Goal: Task Accomplishment & Management: Manage account settings

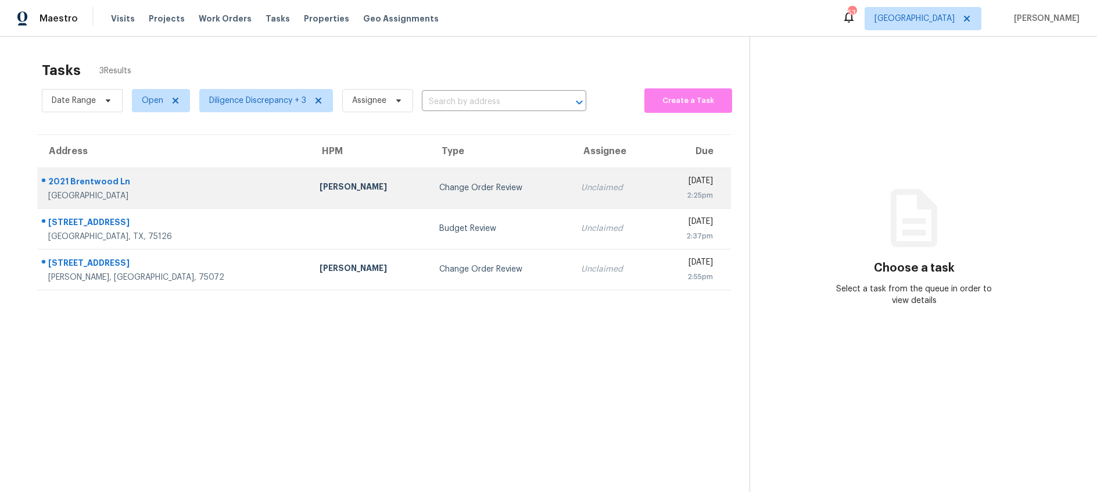
click at [439, 191] on div "Change Order Review" at bounding box center [500, 188] width 123 height 12
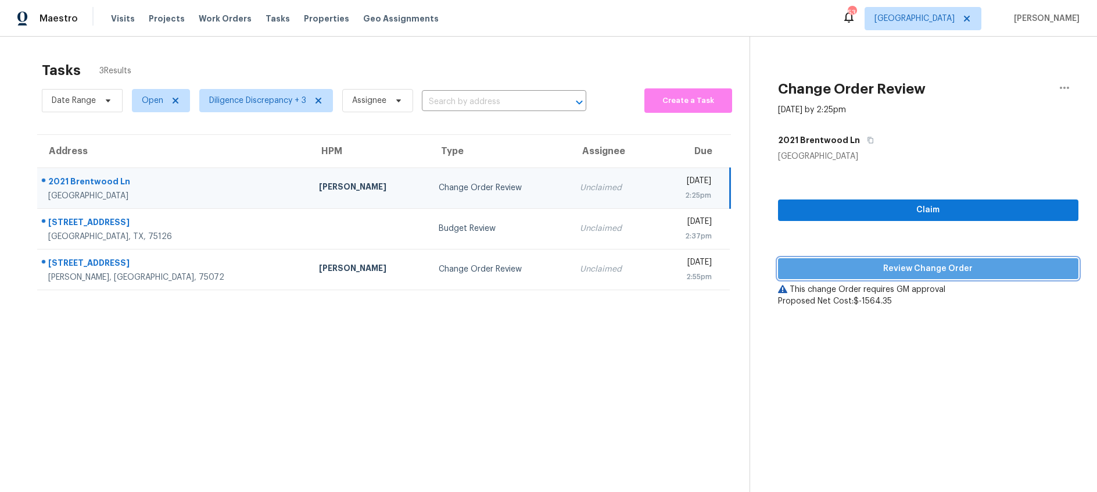
click at [806, 271] on span "Review Change Order" at bounding box center [928, 268] width 282 height 15
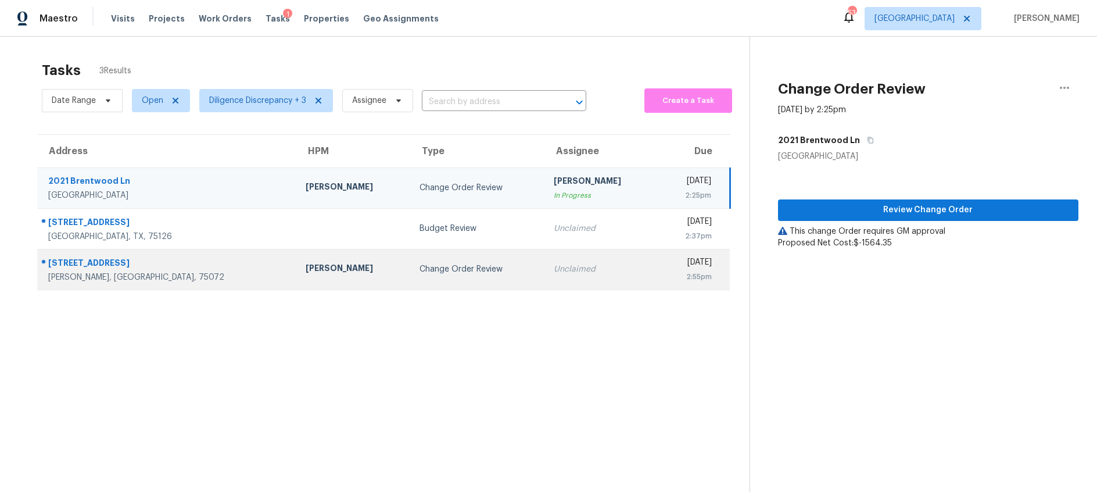
click at [420, 271] on div "Change Order Review" at bounding box center [478, 269] width 116 height 12
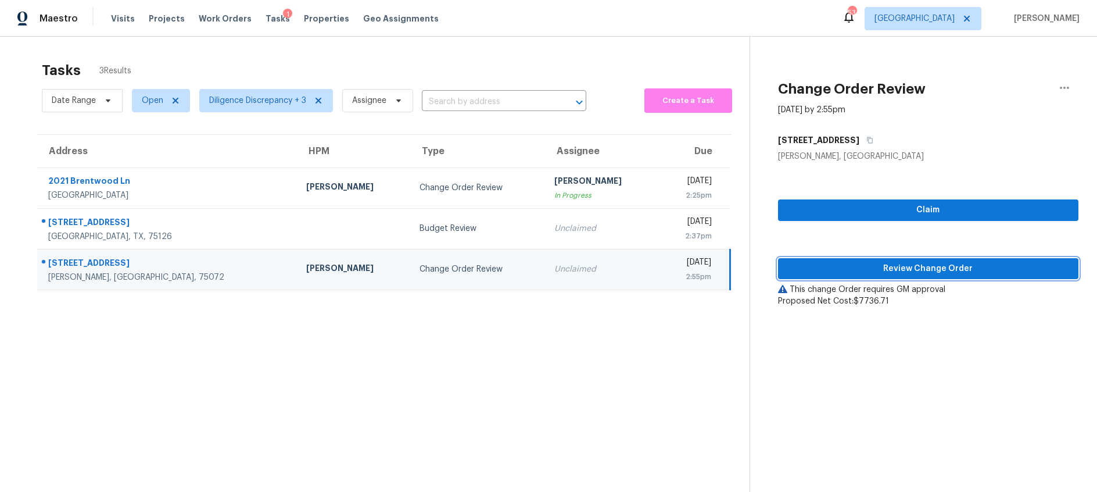
click at [848, 268] on span "Review Change Order" at bounding box center [928, 268] width 282 height 15
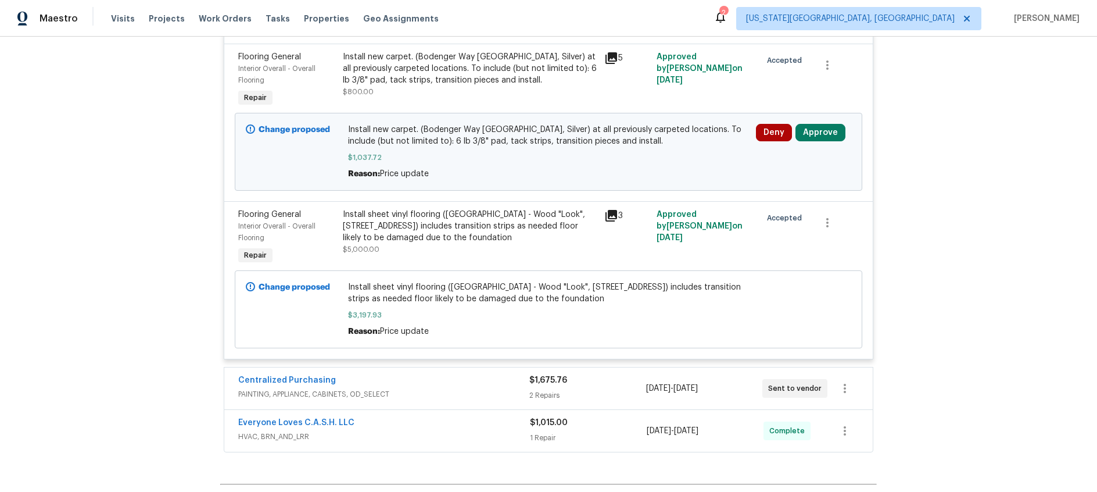
scroll to position [444, 0]
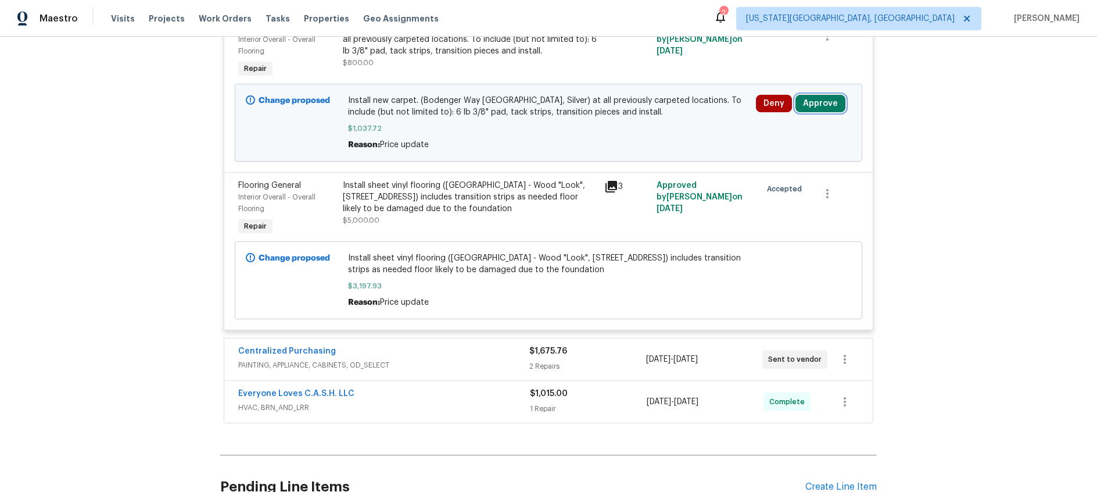
click at [836, 104] on button "Approve" at bounding box center [820, 103] width 50 height 17
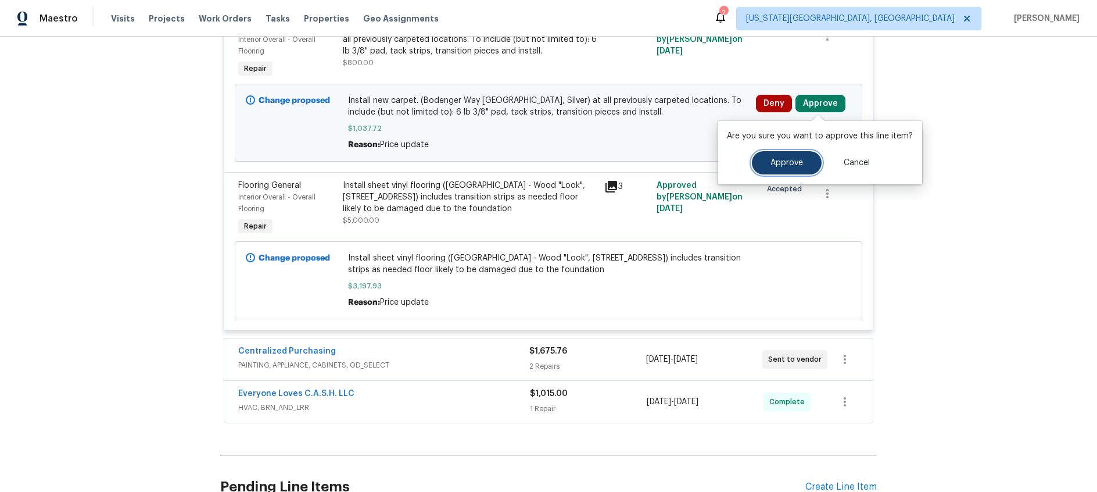
click at [780, 159] on span "Approve" at bounding box center [786, 163] width 33 height 9
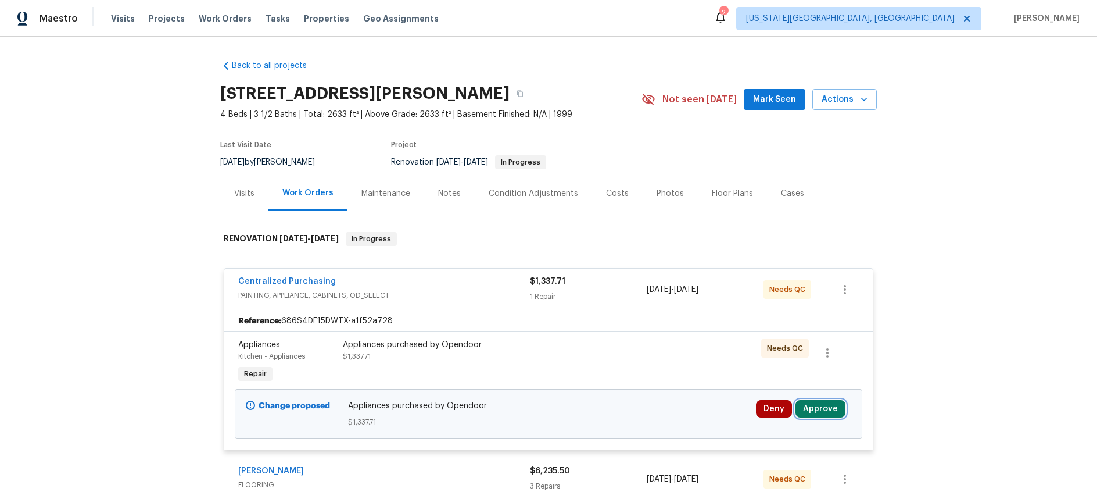
click at [832, 407] on button "Approve" at bounding box center [820, 408] width 50 height 17
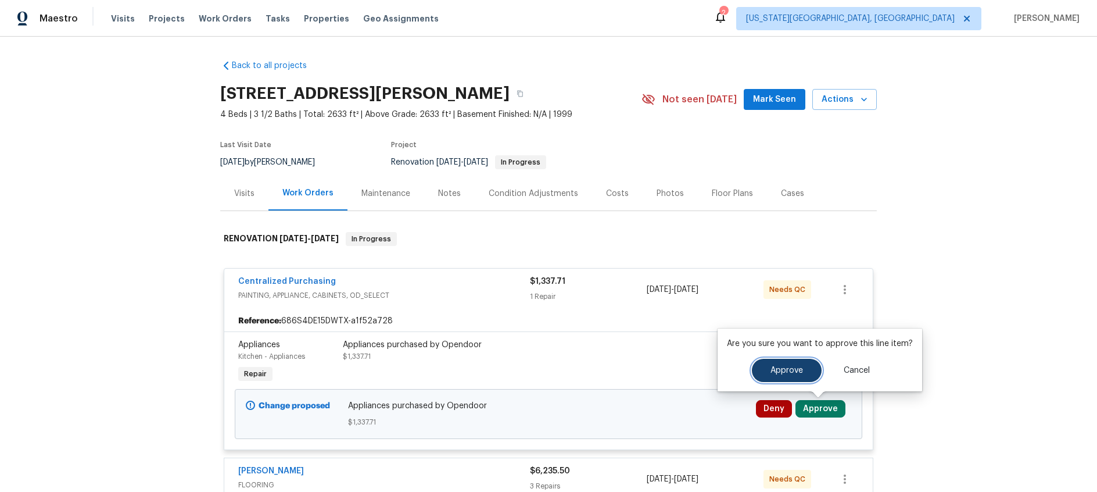
click at [782, 373] on span "Approve" at bounding box center [786, 370] width 33 height 9
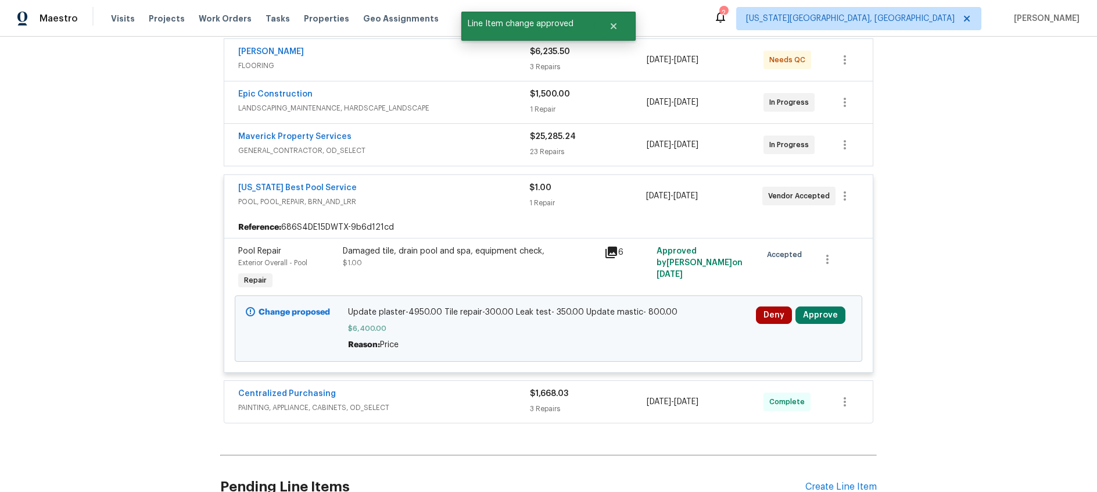
scroll to position [420, 0]
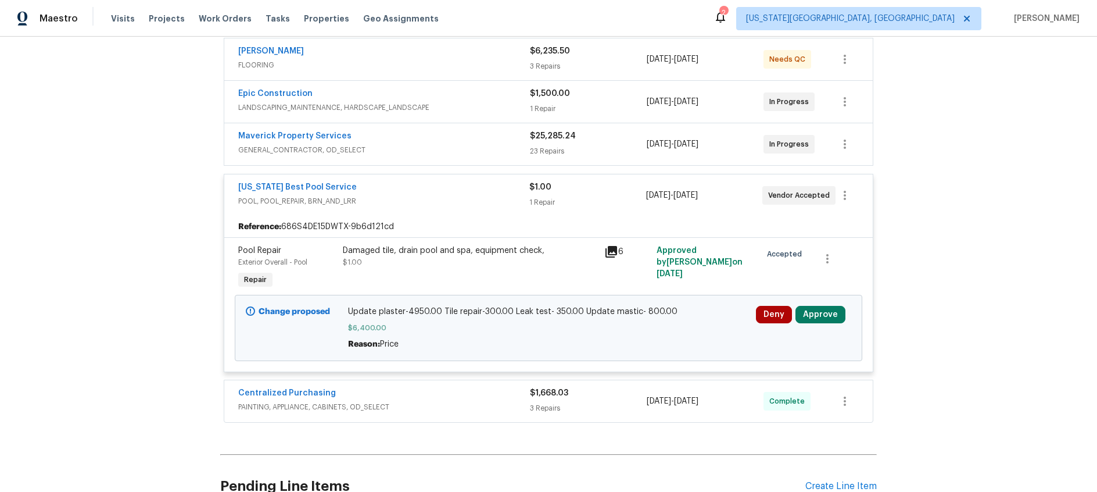
click at [607, 248] on icon at bounding box center [611, 252] width 14 height 14
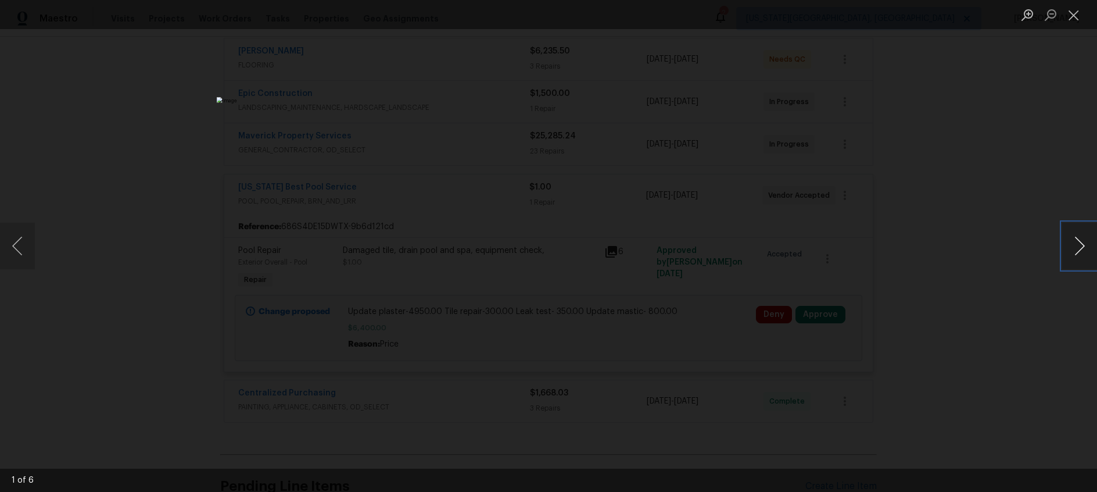
click at [1081, 250] on button "Next image" at bounding box center [1079, 246] width 35 height 46
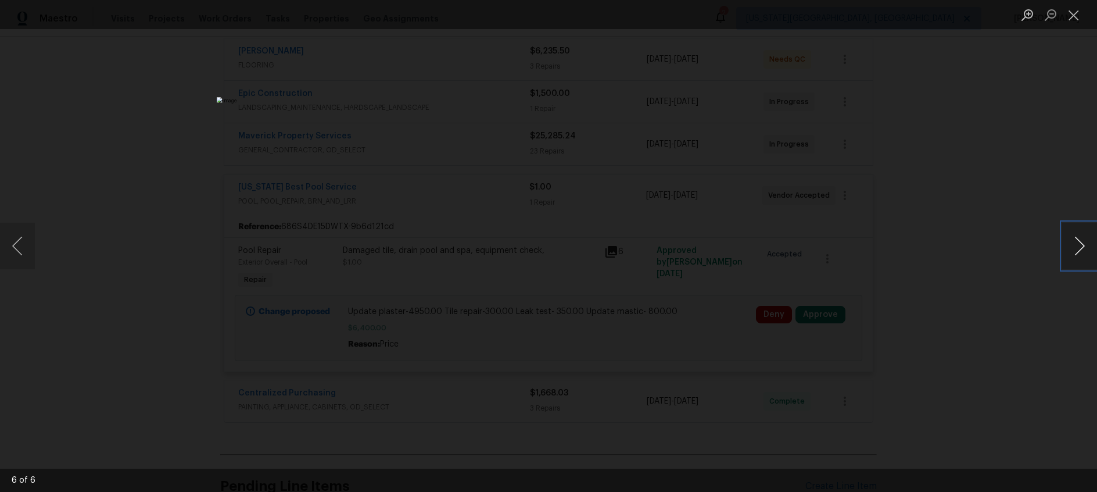
click at [1081, 250] on button "Next image" at bounding box center [1079, 246] width 35 height 46
click at [1075, 18] on button "Close lightbox" at bounding box center [1073, 15] width 23 height 20
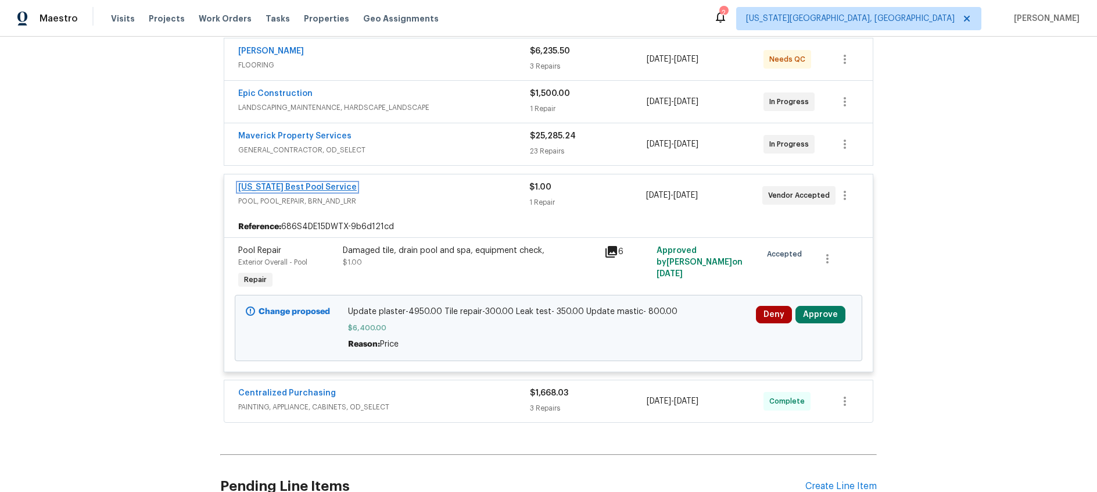
click at [306, 185] on link "Texas Best Pool Service" at bounding box center [297, 187] width 119 height 8
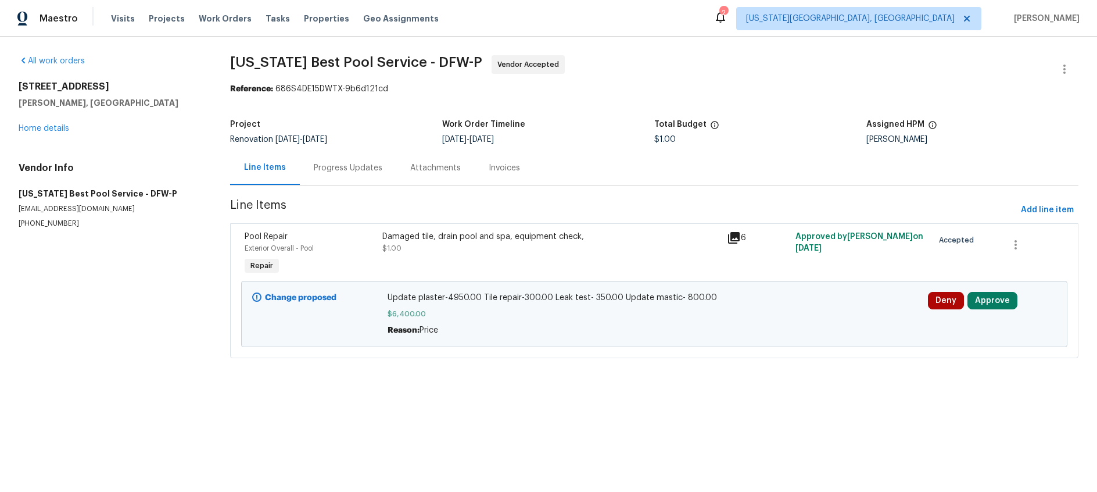
click at [363, 167] on div "Progress Updates" at bounding box center [348, 168] width 69 height 12
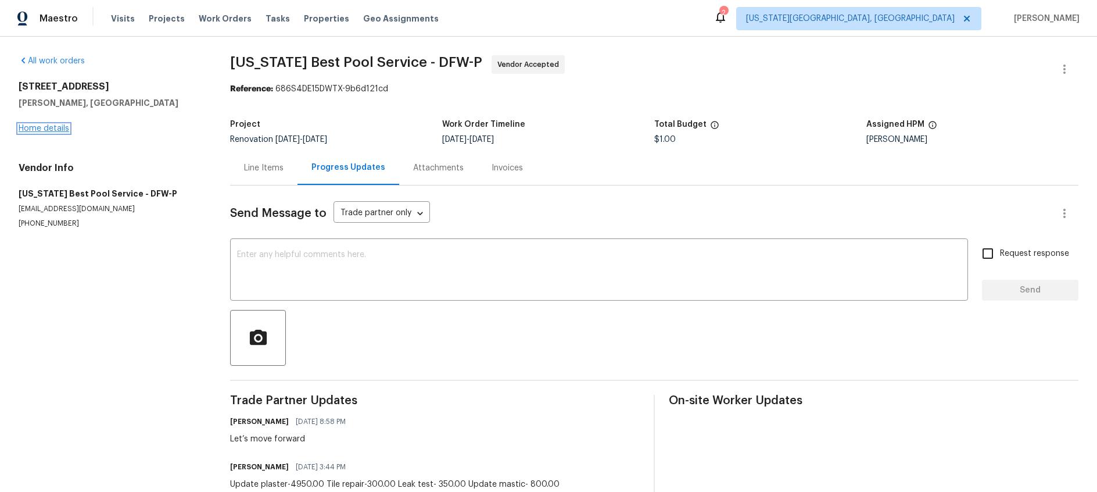
click at [54, 125] on link "Home details" at bounding box center [44, 128] width 51 height 8
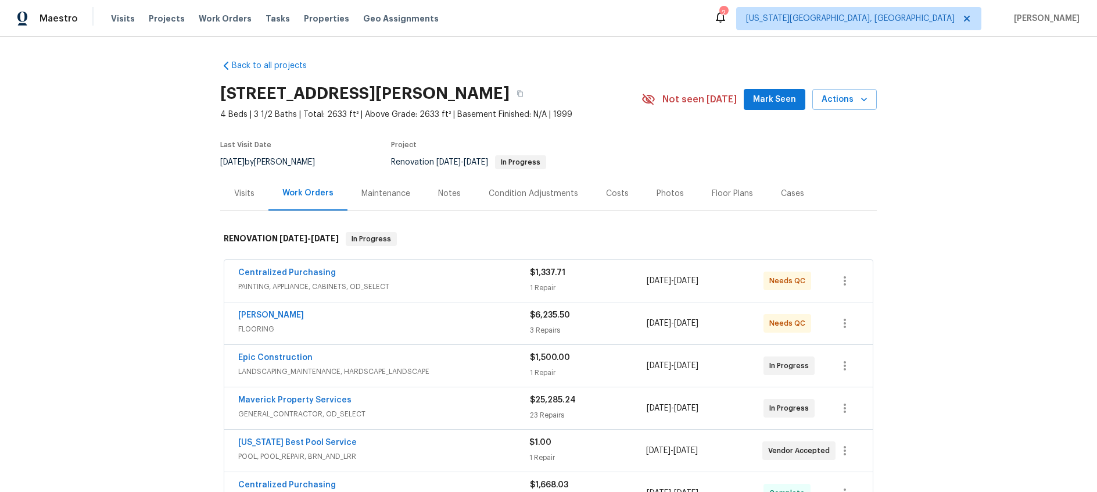
click at [537, 195] on div "Condition Adjustments" at bounding box center [533, 194] width 89 height 12
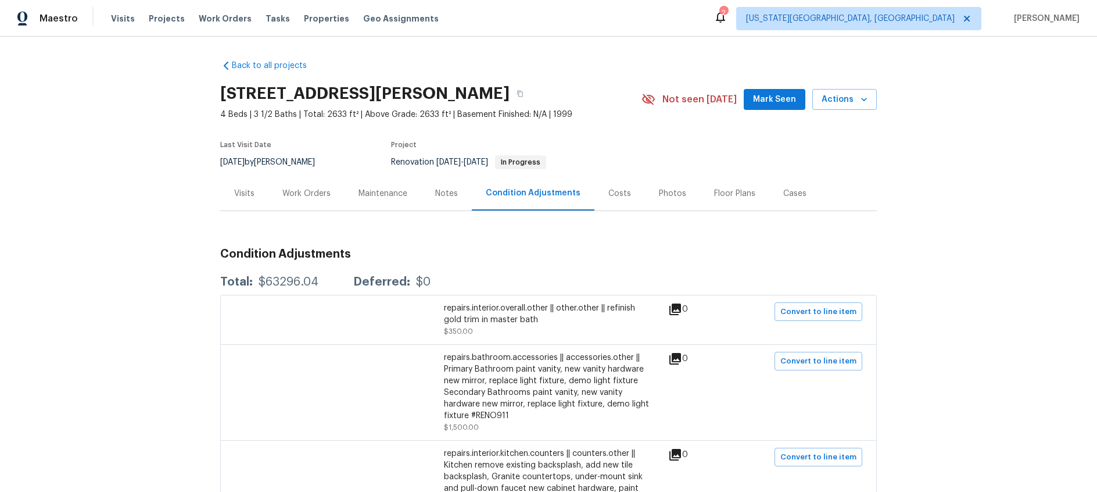
click at [611, 193] on div "Costs" at bounding box center [619, 194] width 23 height 12
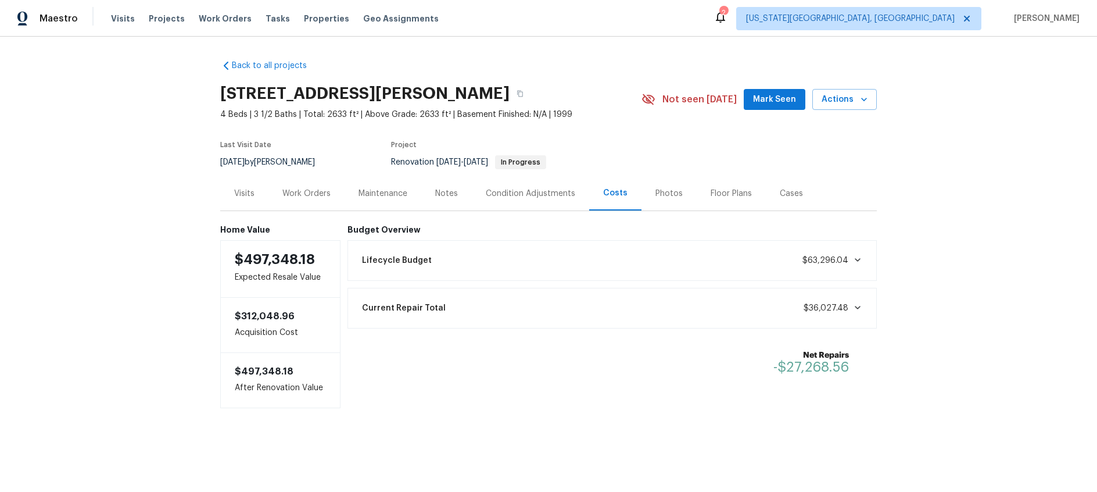
click at [299, 193] on div "Work Orders" at bounding box center [306, 194] width 48 height 12
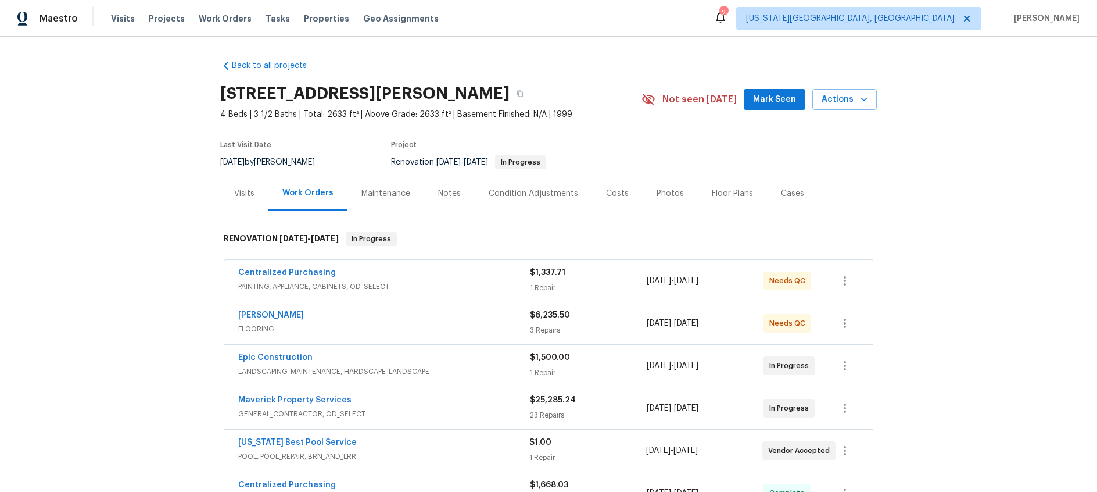
scroll to position [99, 0]
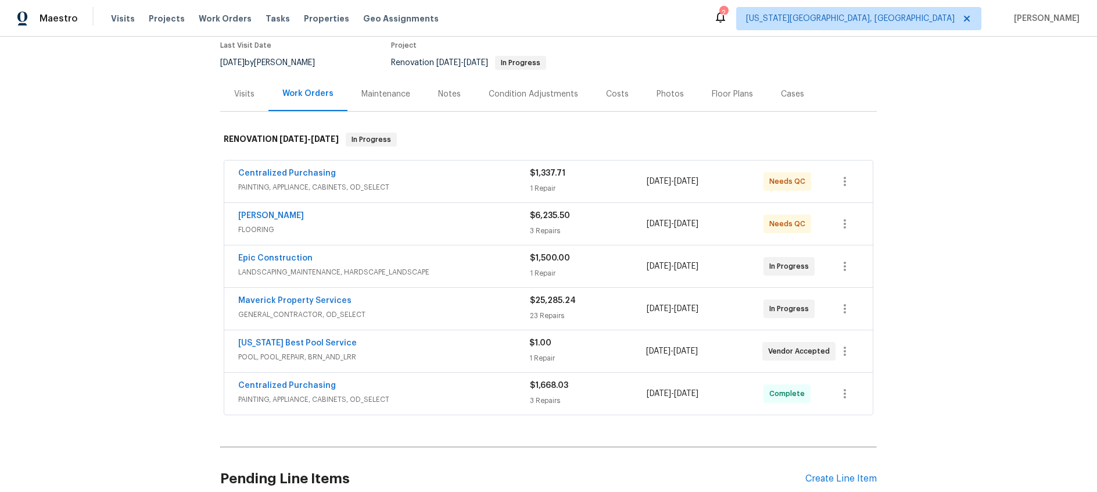
click at [436, 304] on div "Maverick Property Services" at bounding box center [384, 302] width 292 height 14
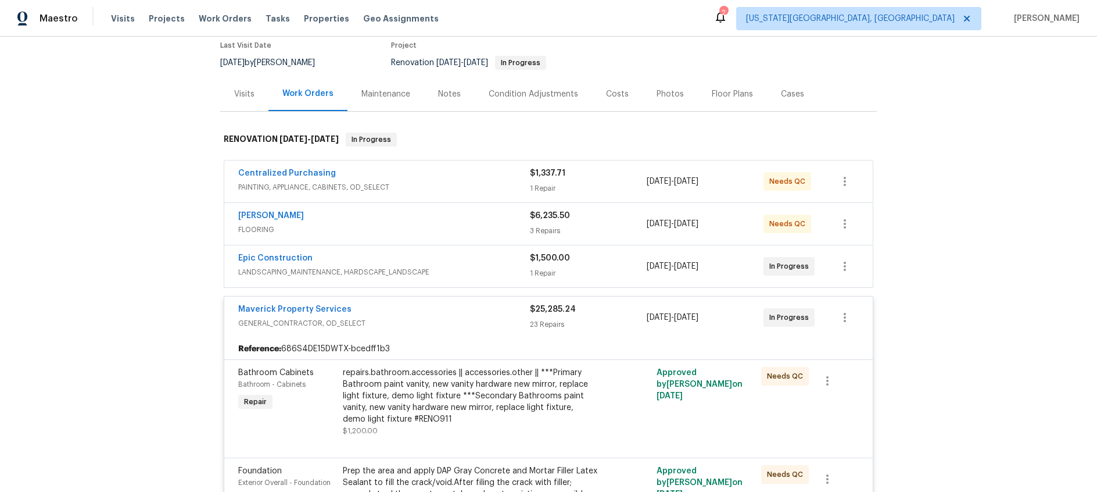
click at [436, 310] on div "Maverick Property Services" at bounding box center [384, 310] width 292 height 14
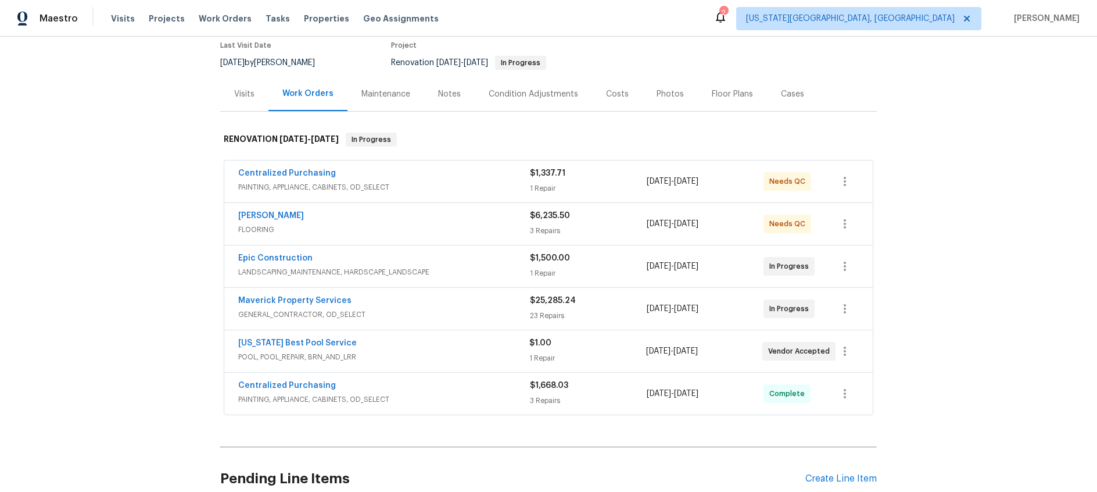
click at [471, 344] on div "Texas Best Pool Service" at bounding box center [383, 344] width 291 height 14
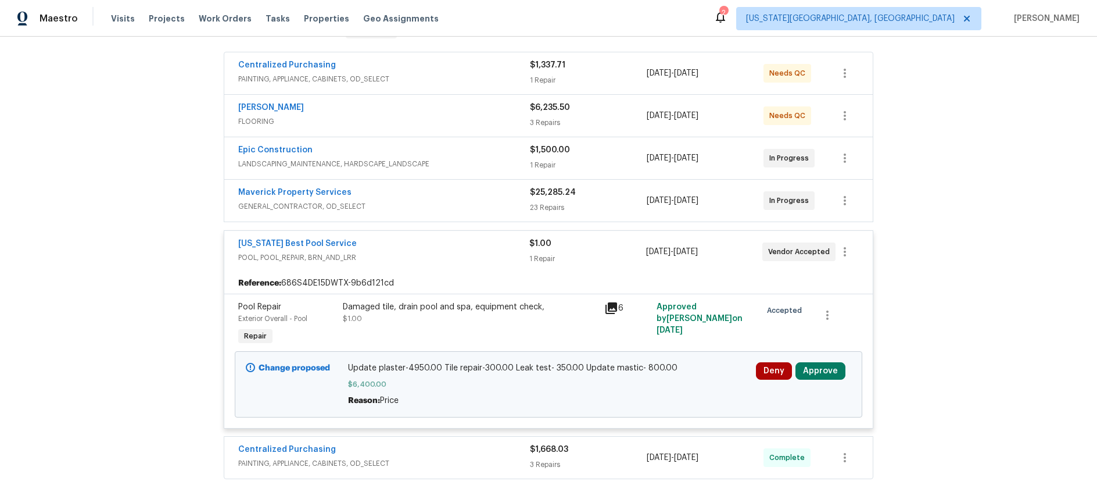
scroll to position [209, 0]
click at [822, 371] on button "Approve" at bounding box center [820, 369] width 50 height 17
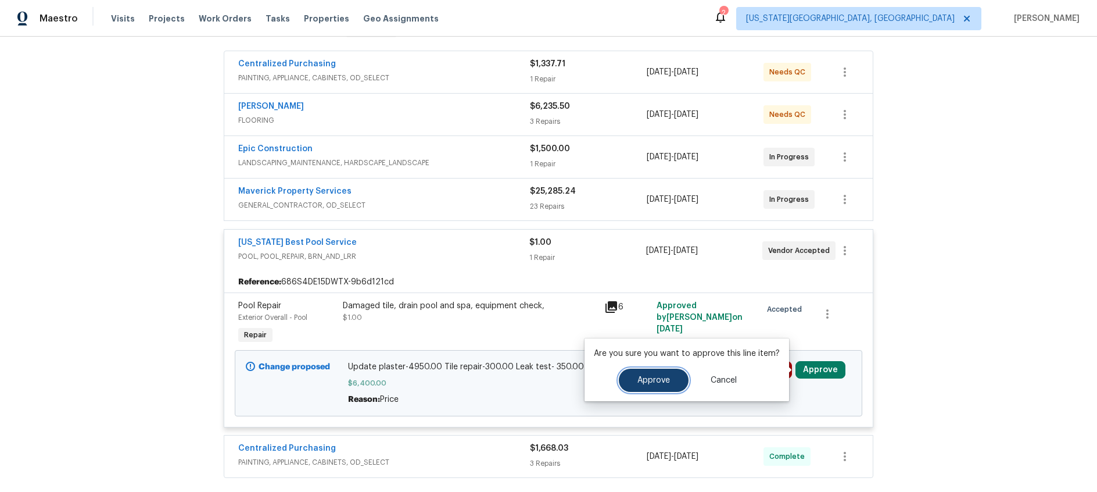
click at [652, 379] on span "Approve" at bounding box center [653, 380] width 33 height 9
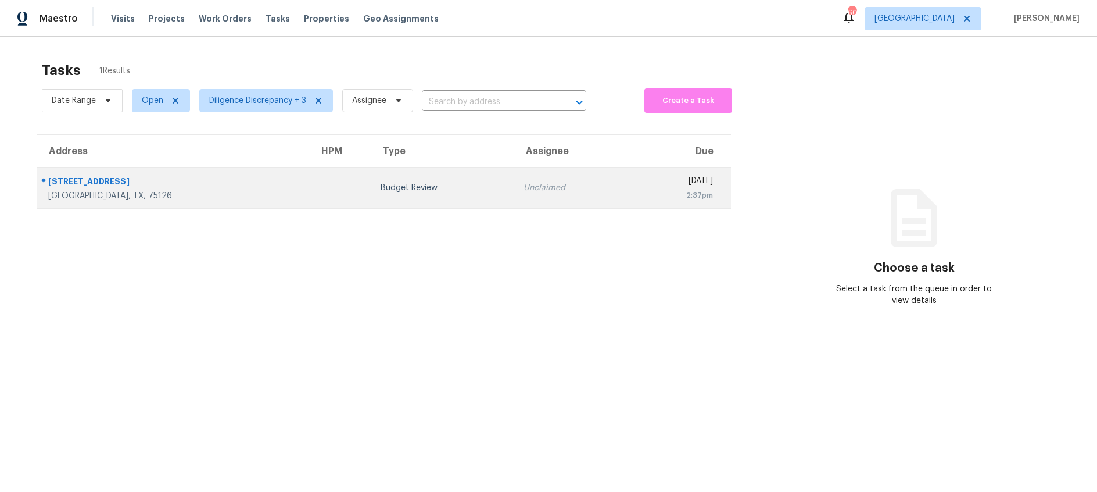
click at [514, 186] on td "Unclaimed" at bounding box center [571, 187] width 114 height 41
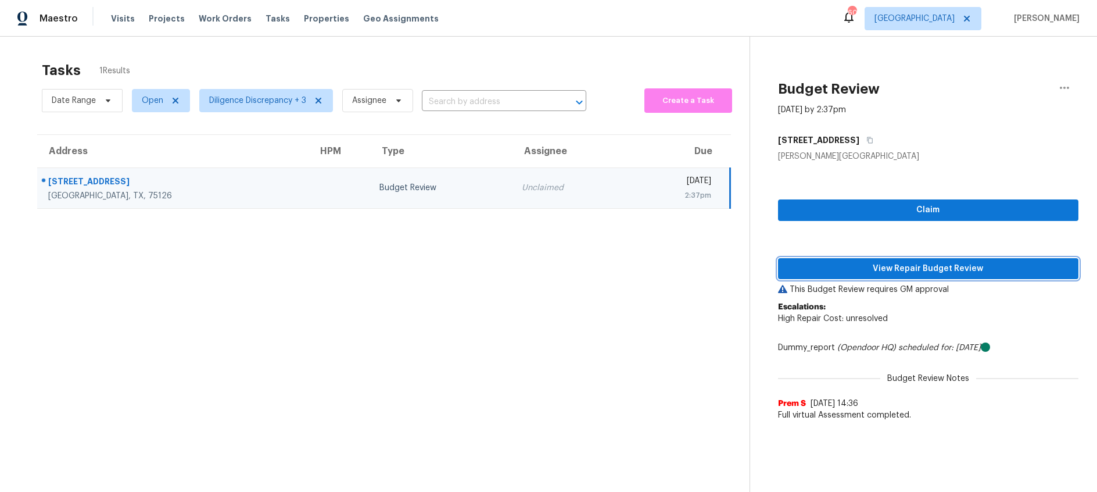
click at [882, 270] on span "View Repair Budget Review" at bounding box center [928, 268] width 282 height 15
